Goal: Task Accomplishment & Management: Use online tool/utility

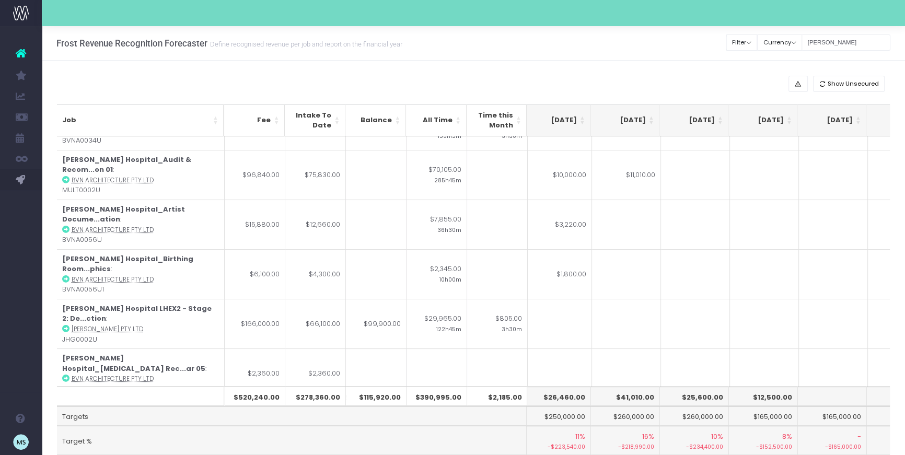
scroll to position [0, 212]
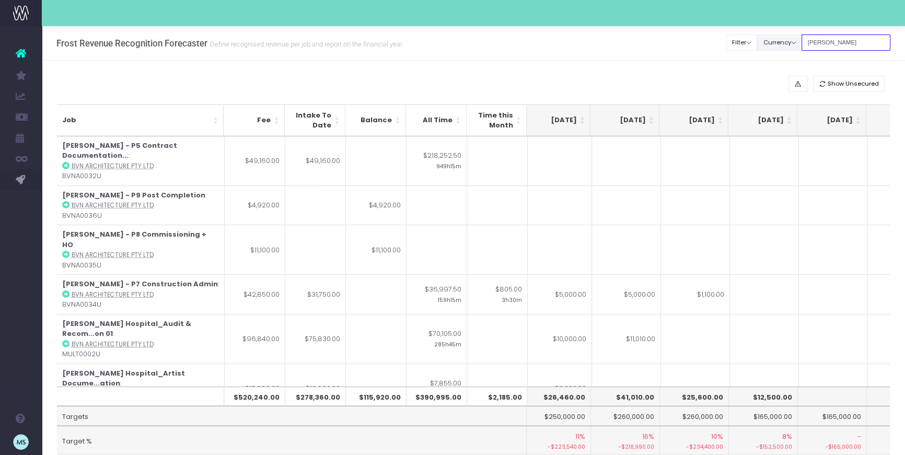
drag, startPoint x: 836, startPoint y: 44, endPoint x: 813, endPoint y: 43, distance: 23.0
click at [813, 43] on div "Clear Filters Filter By Account Manager All [PERSON_NAME] inezritchie [PERSON_N…" at bounding box center [809, 42] width 164 height 21
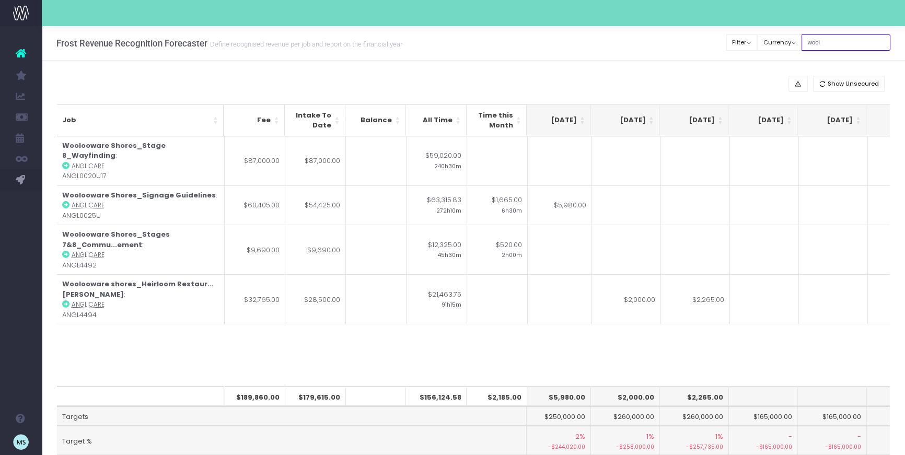
type input "wooloo"
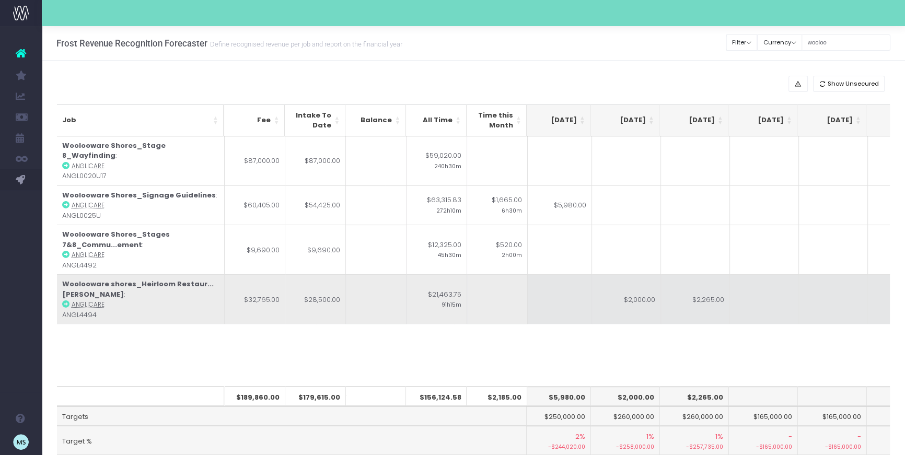
click at [643, 287] on td "$2,000.00" at bounding box center [626, 299] width 69 height 50
type input "$2,000.00"
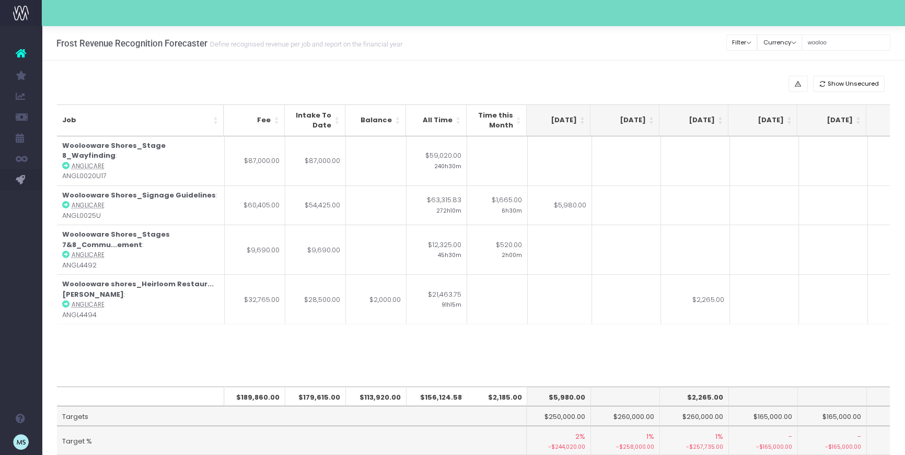
click at [719, 333] on div "Job Fee Intake To Date Balance All Time Time this Month [DATE] [DATE] [DATE] Se…" at bounding box center [474, 261] width 834 height 250
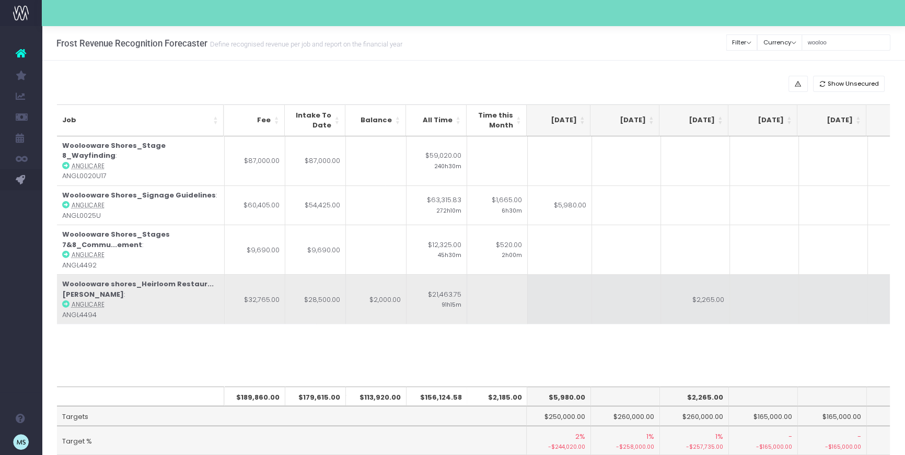
click at [707, 286] on td "$2,265.00" at bounding box center [695, 299] width 69 height 50
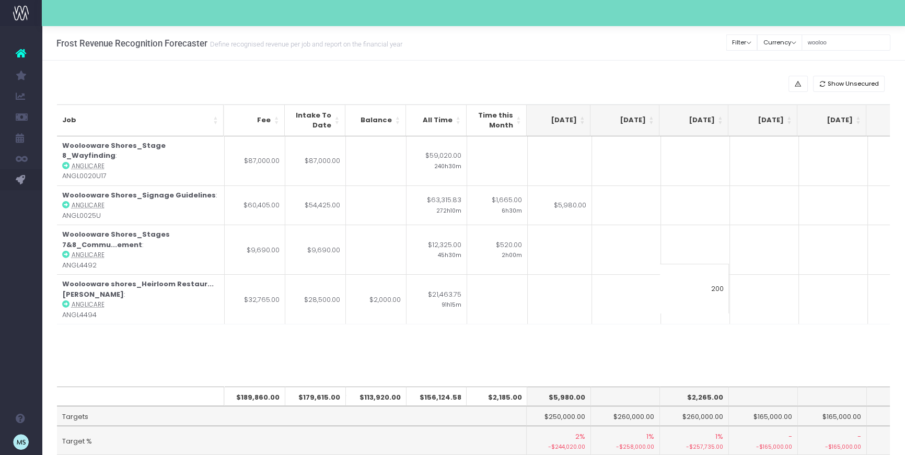
type input "2000"
click at [763, 332] on div "Job Fee Intake To Date Balance All Time Time this Month [DATE] [DATE] [DATE] Se…" at bounding box center [474, 261] width 834 height 250
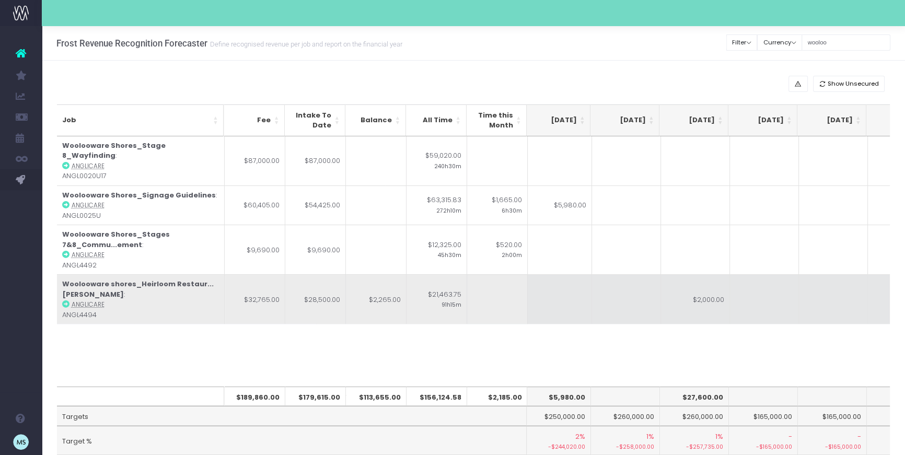
click at [752, 285] on td at bounding box center [764, 299] width 69 height 50
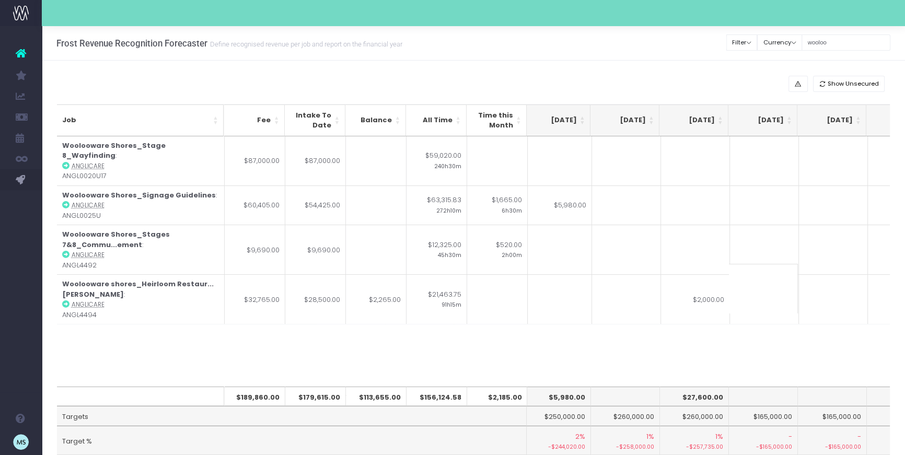
click at [789, 357] on div "Job Fee Intake To Date Balance All Time Time this Month [DATE] [DATE] [DATE] Se…" at bounding box center [474, 261] width 834 height 250
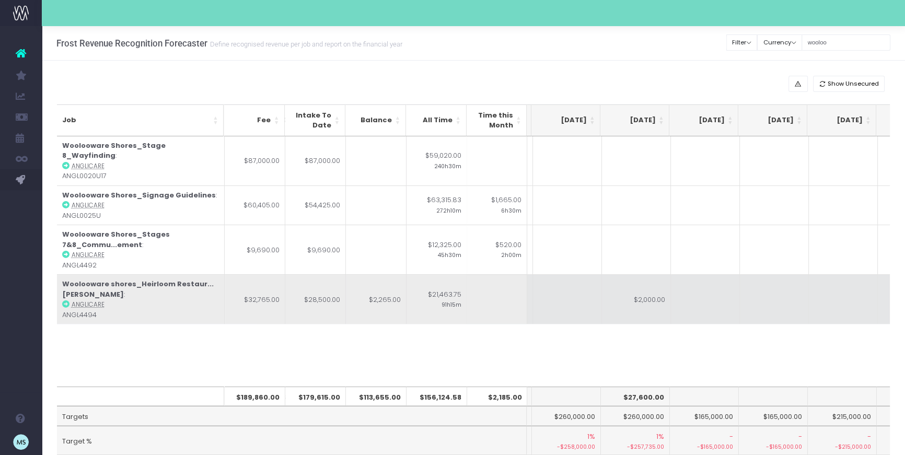
click at [640, 288] on td "$2,000.00" at bounding box center [636, 299] width 69 height 50
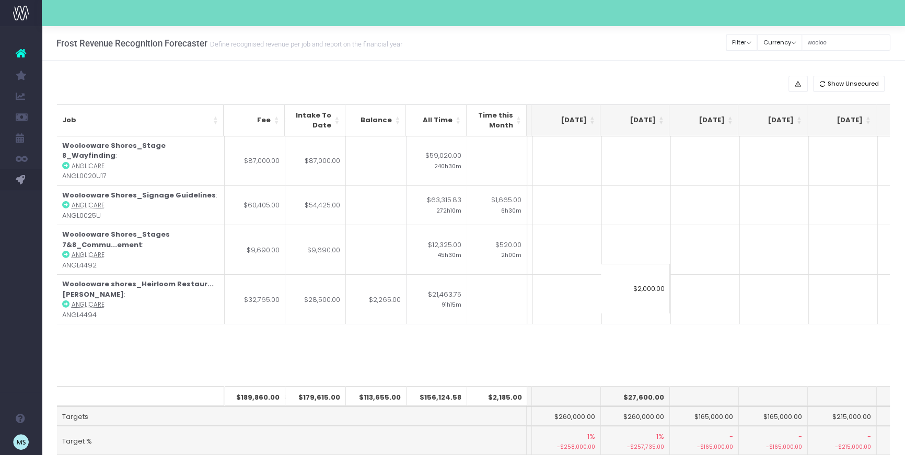
click at [698, 344] on div "Job Fee Intake To Date Balance All Time Time this Month [DATE] [DATE] [DATE] Se…" at bounding box center [474, 261] width 834 height 250
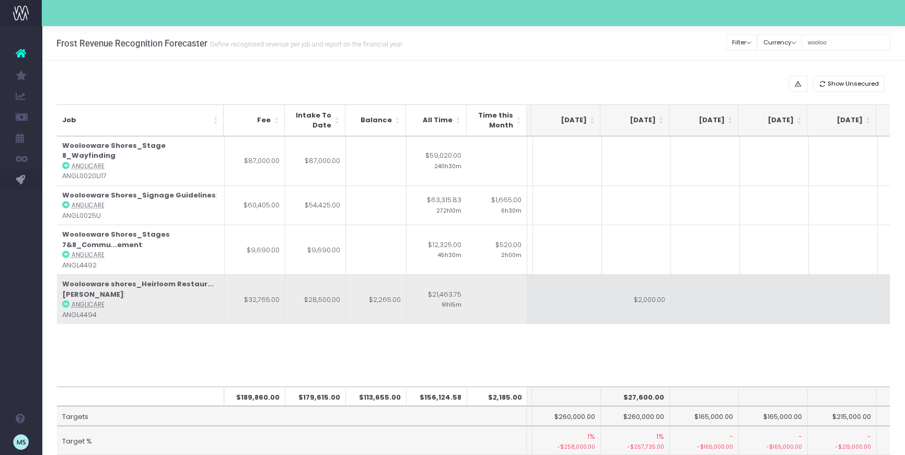
click at [639, 289] on td "$2,000.00" at bounding box center [636, 299] width 69 height 50
type input "1000"
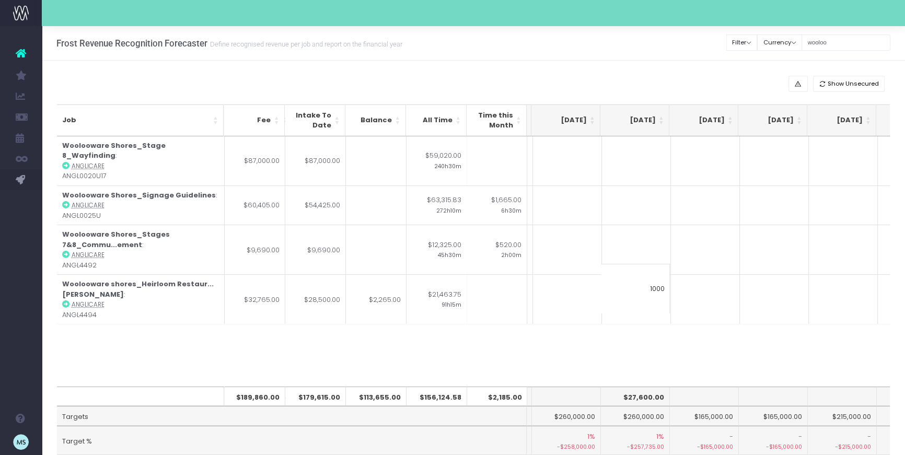
click at [728, 336] on div "Job Fee Intake To Date Balance All Time Time this Month [DATE] [DATE] [DATE] Se…" at bounding box center [474, 261] width 834 height 250
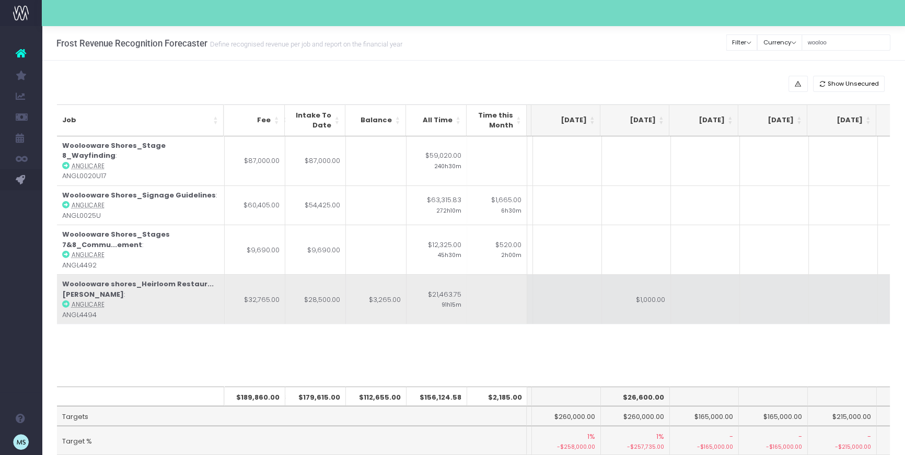
click at [704, 288] on td at bounding box center [705, 299] width 69 height 50
type input "1000"
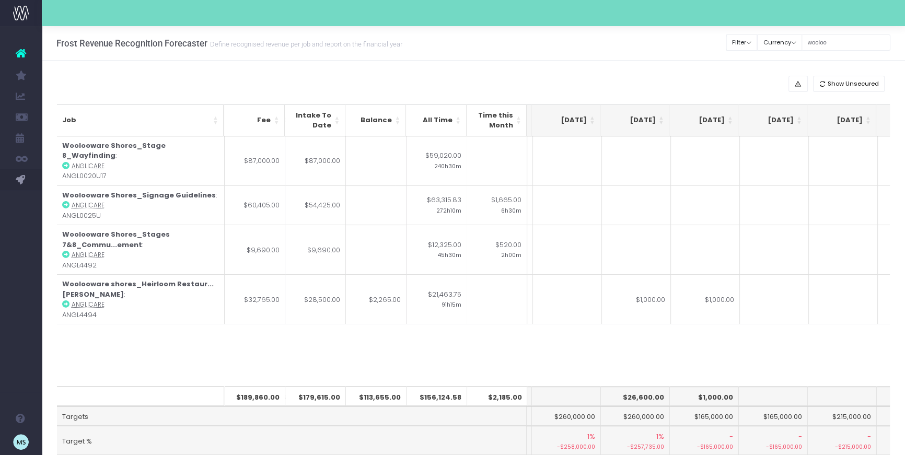
click at [774, 346] on div "Job Fee Intake To Date Balance All Time Time this Month [DATE] [DATE] [DATE] Se…" at bounding box center [474, 261] width 834 height 250
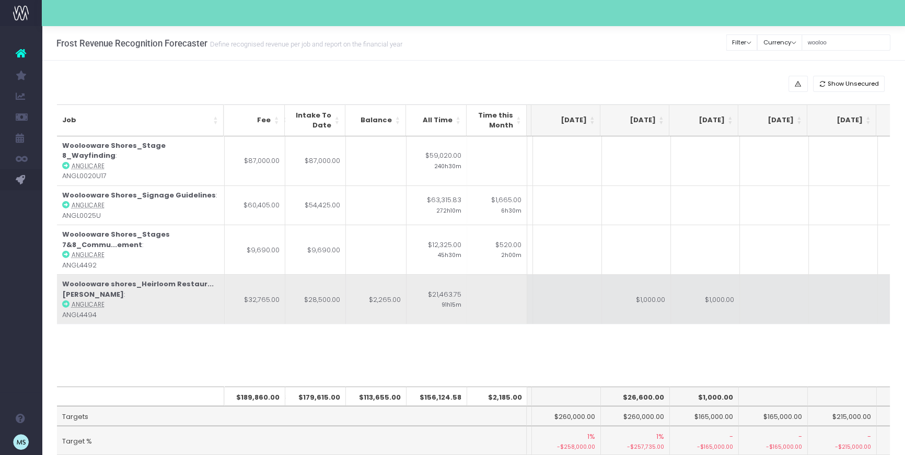
click at [776, 288] on td at bounding box center [774, 299] width 69 height 50
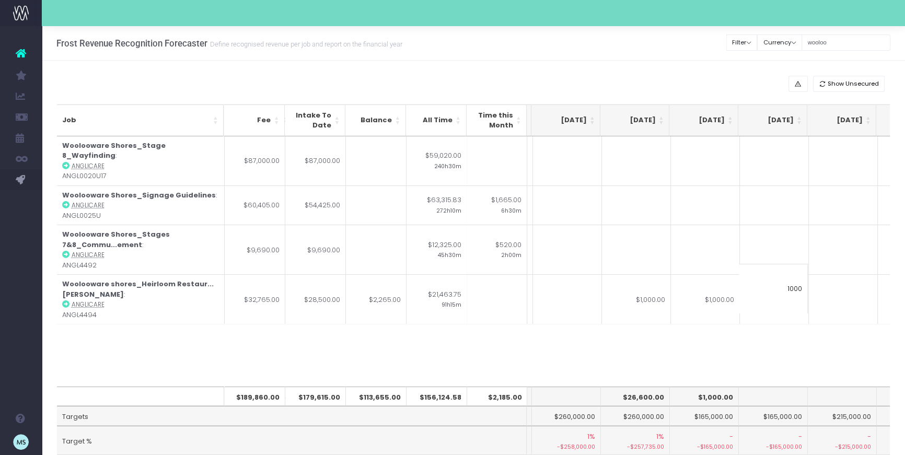
type input "1000"
click at [741, 343] on div "Job Fee Intake To Date Balance All Time Time this Month [DATE] [DATE] [DATE] Se…" at bounding box center [474, 261] width 834 height 250
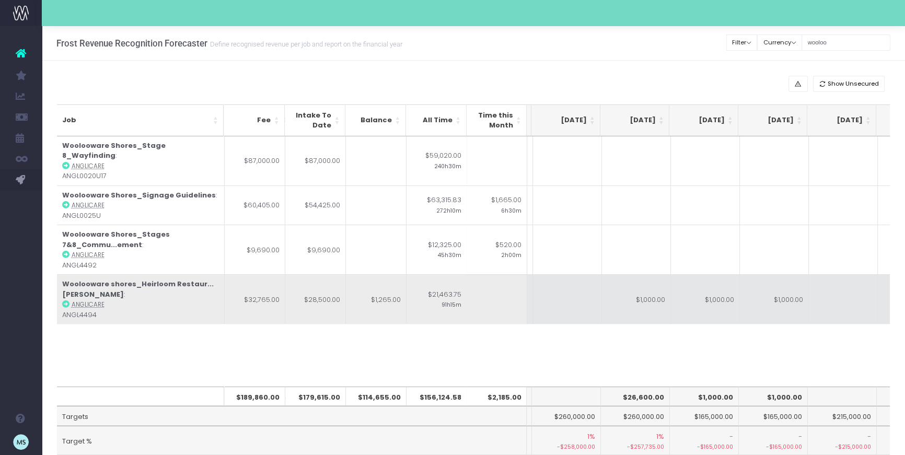
click at [849, 281] on td at bounding box center [843, 299] width 69 height 50
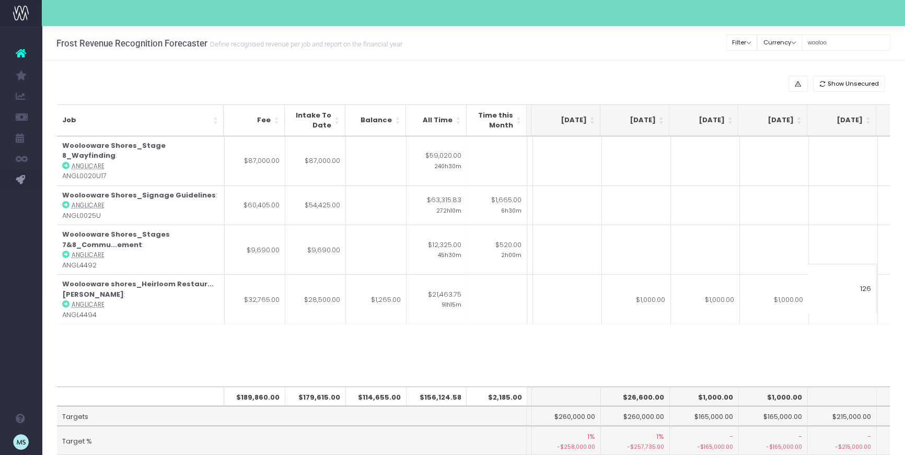
type input "1265"
click at [832, 330] on div "Job Fee Intake To Date Balance All Time Time this Month [DATE] [DATE] [DATE] Se…" at bounding box center [474, 261] width 834 height 250
